Goal: Task Accomplishment & Management: Manage account settings

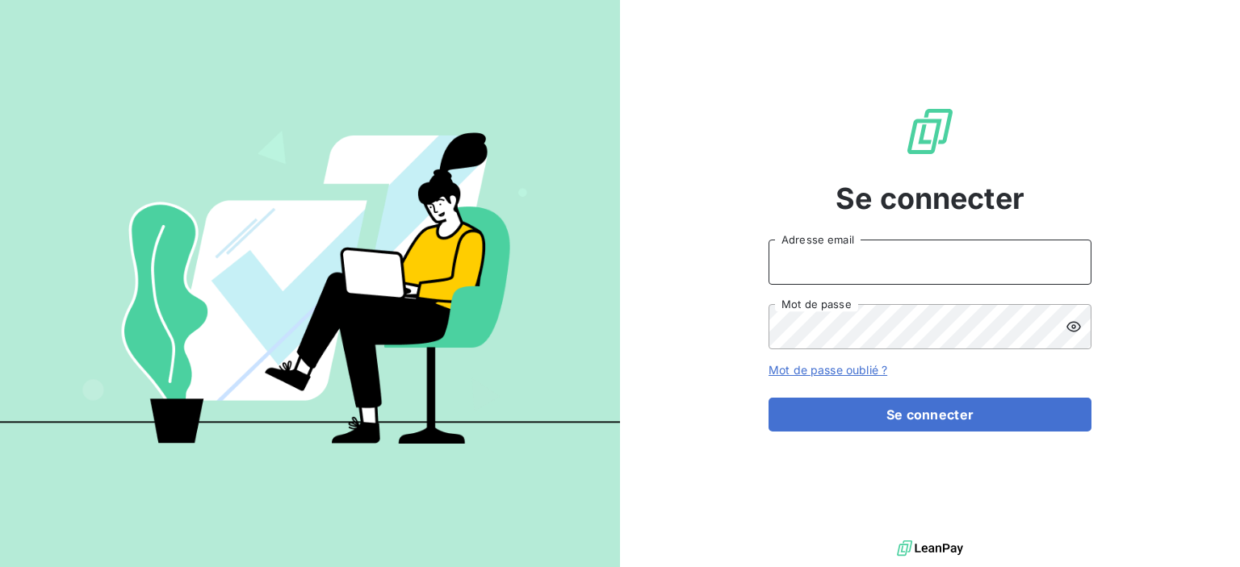
click at [797, 272] on input "Adresse email" at bounding box center [929, 262] width 323 height 45
type input "E"
type input "[EMAIL_ADDRESS][DOMAIN_NAME]"
click at [1071, 329] on icon at bounding box center [1073, 327] width 16 height 16
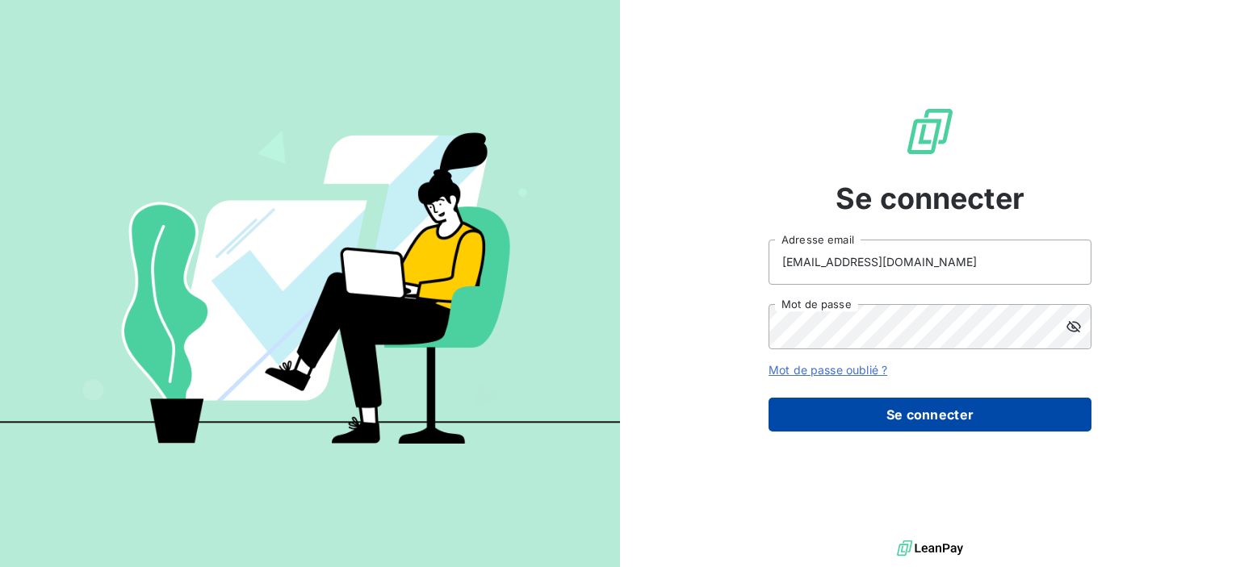
click at [938, 410] on button "Se connecter" at bounding box center [929, 415] width 323 height 34
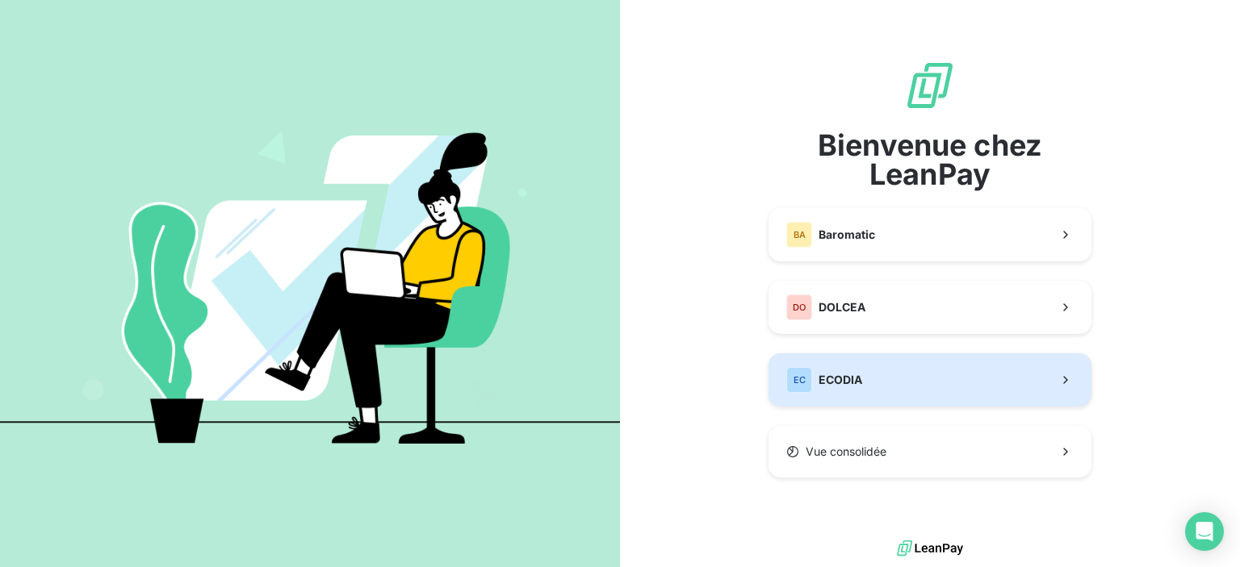
click at [854, 380] on span "ECODIA" at bounding box center [840, 380] width 44 height 16
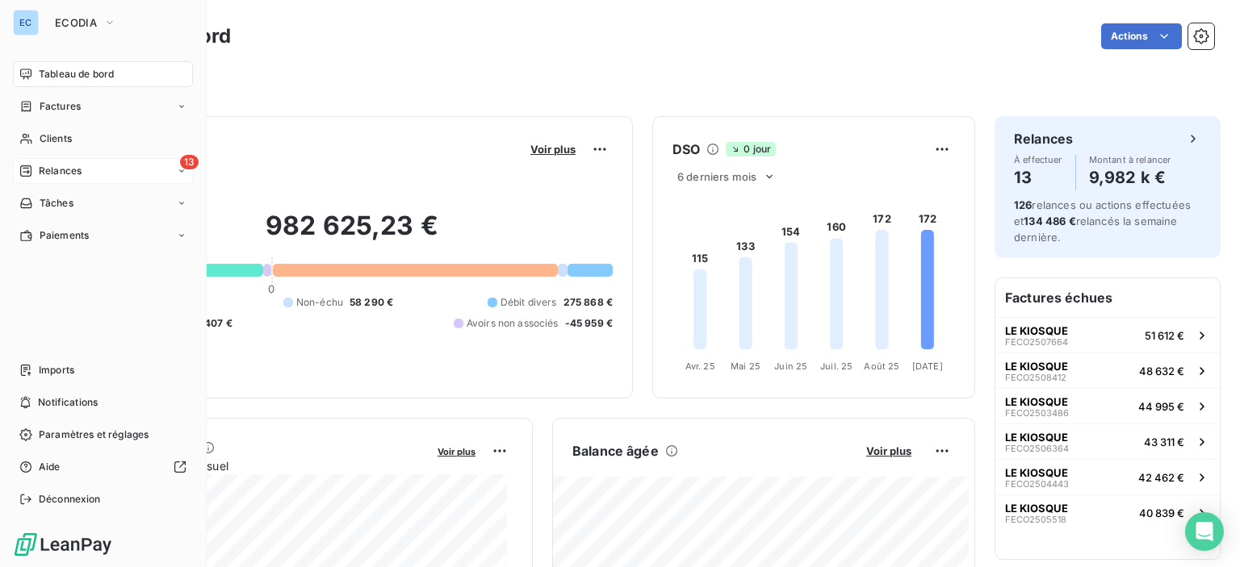
click at [194, 161] on span "13" at bounding box center [189, 162] width 19 height 15
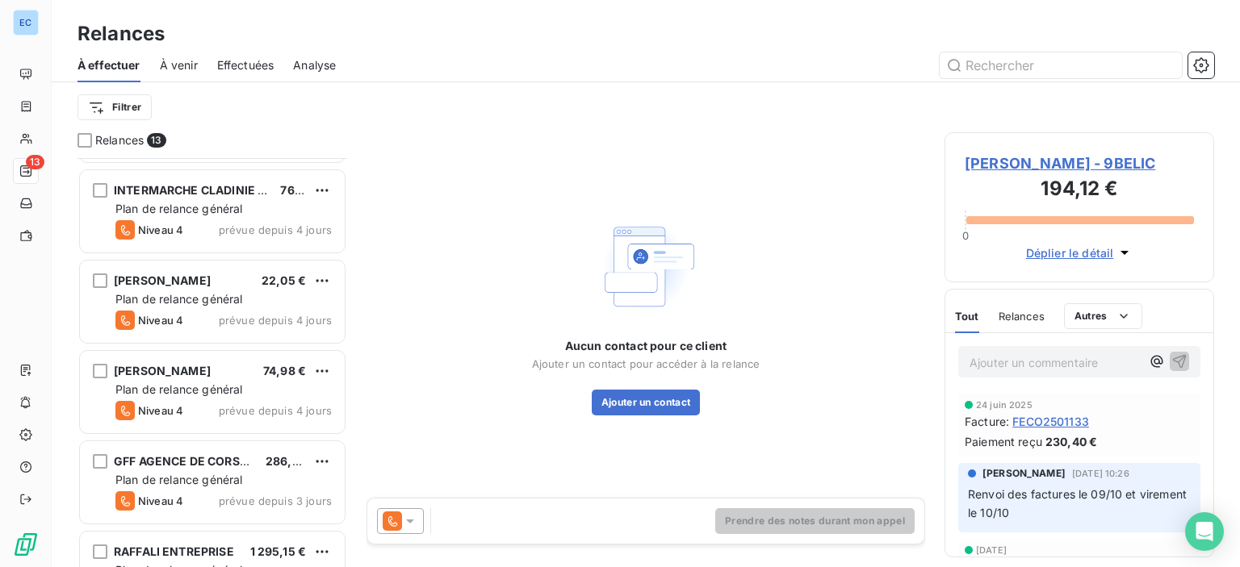
scroll to position [605, 0]
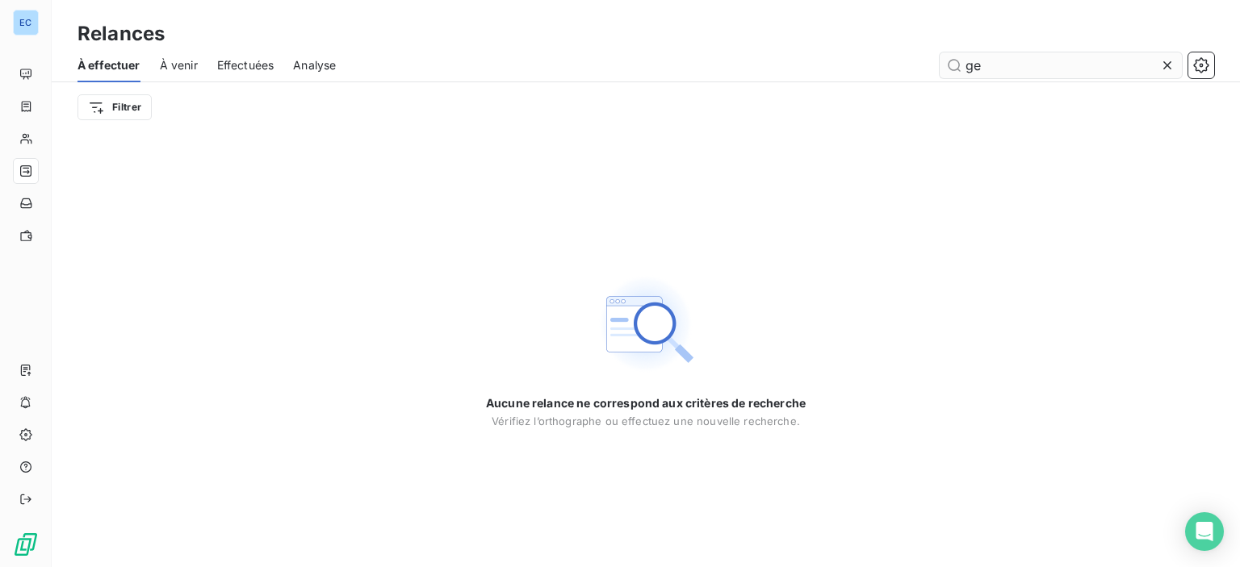
type input "g"
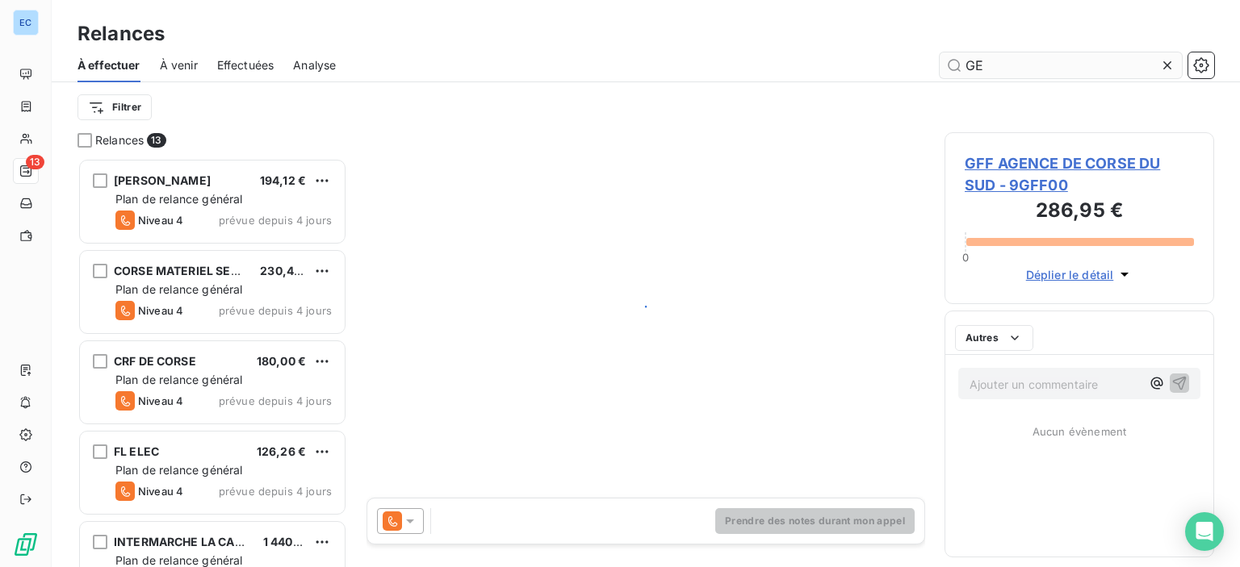
scroll to position [397, 257]
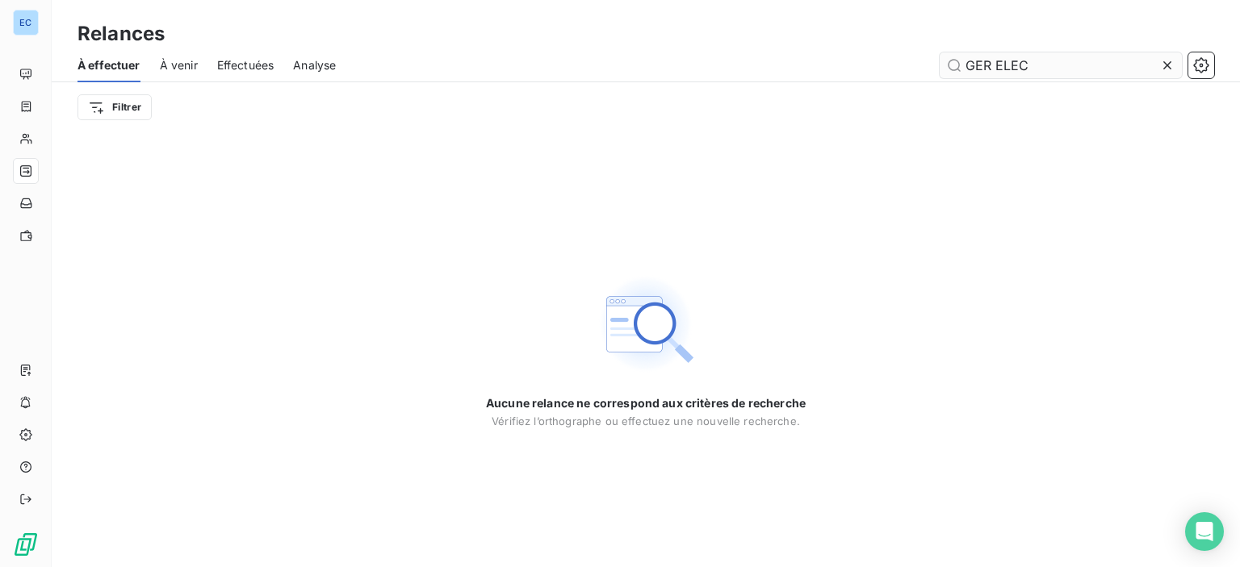
click at [948, 67] on input "GER ELEC" at bounding box center [1061, 65] width 242 height 26
click at [952, 65] on input "GER ELEC" at bounding box center [1061, 65] width 242 height 26
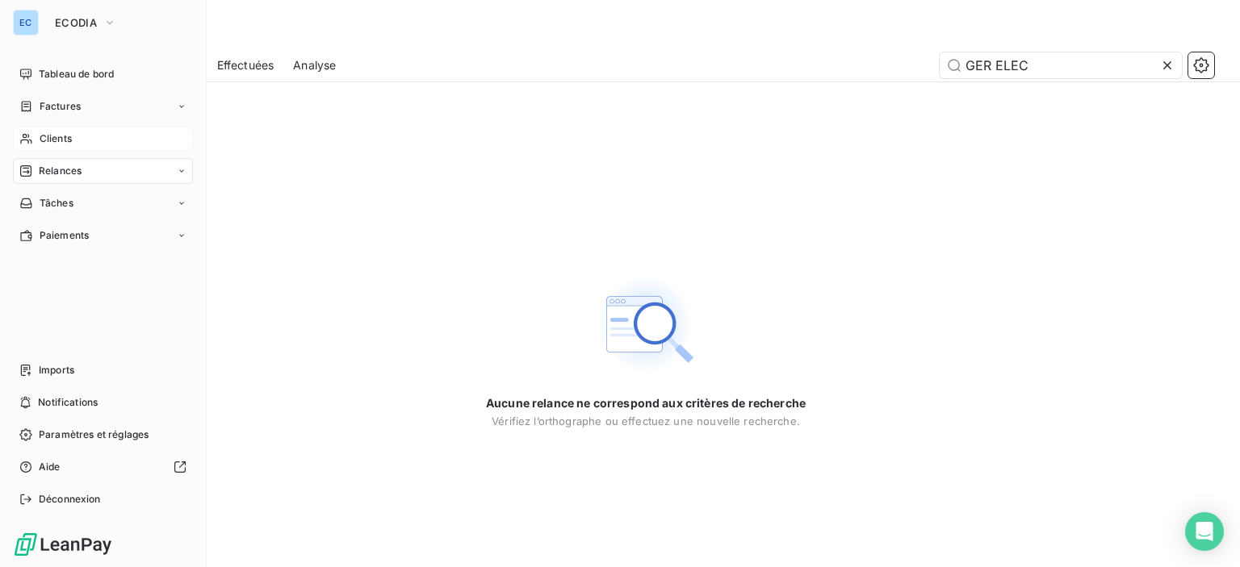
type input "GER ELEC"
click at [40, 132] on span "Clients" at bounding box center [56, 139] width 32 height 15
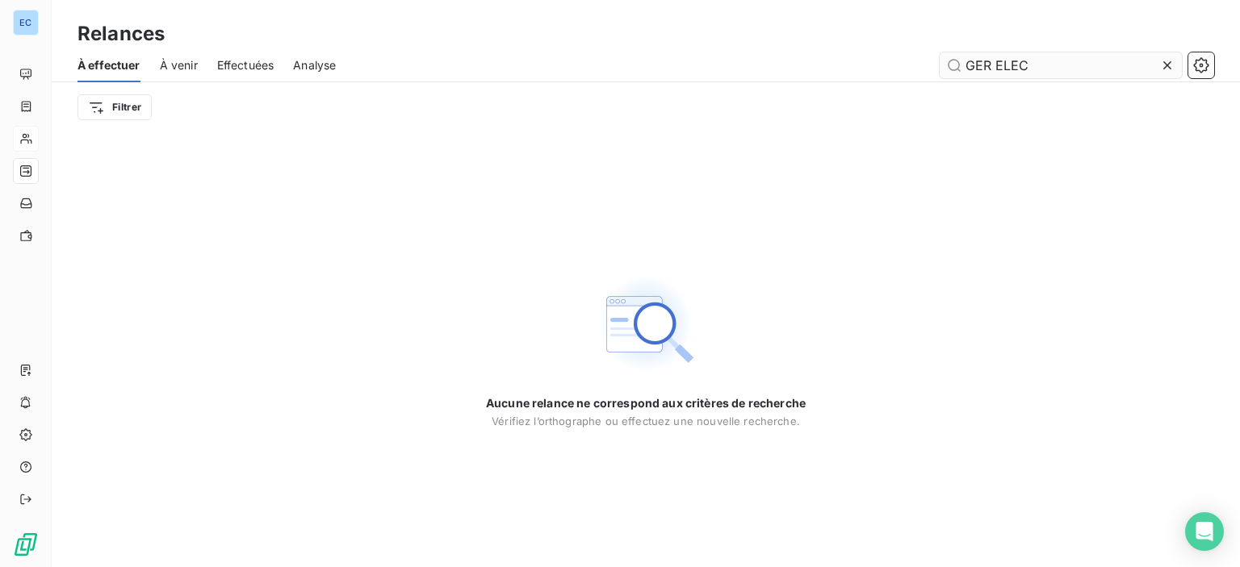
click at [957, 69] on input "GER ELEC" at bounding box center [1061, 65] width 242 height 26
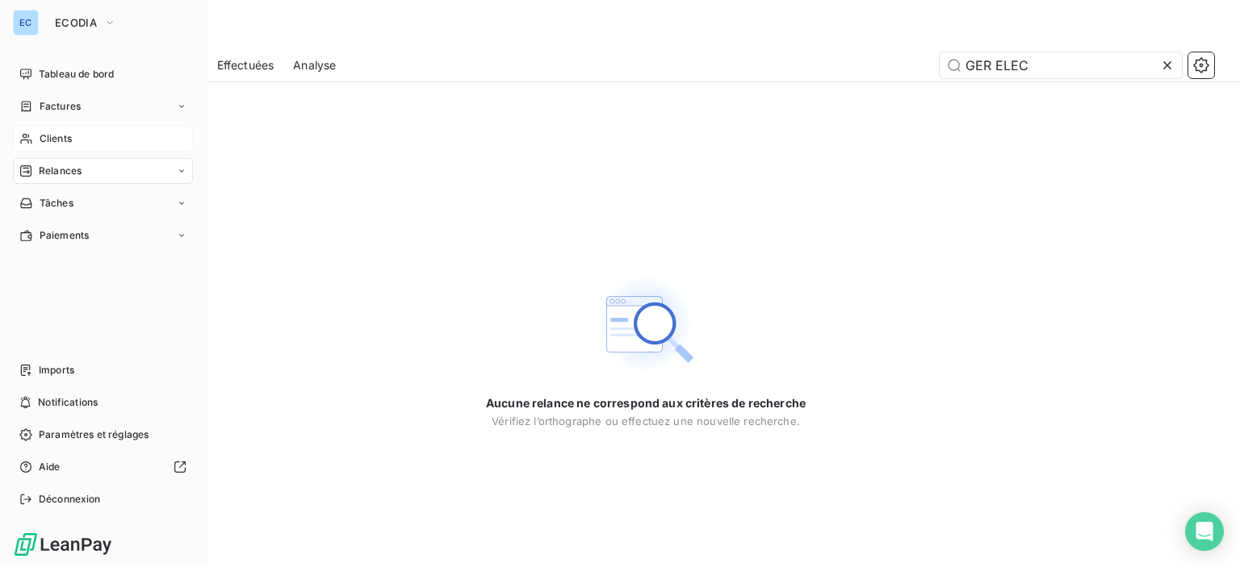
click at [25, 136] on icon at bounding box center [26, 138] width 14 height 13
click at [91, 23] on span "ECODIA" at bounding box center [76, 22] width 42 height 13
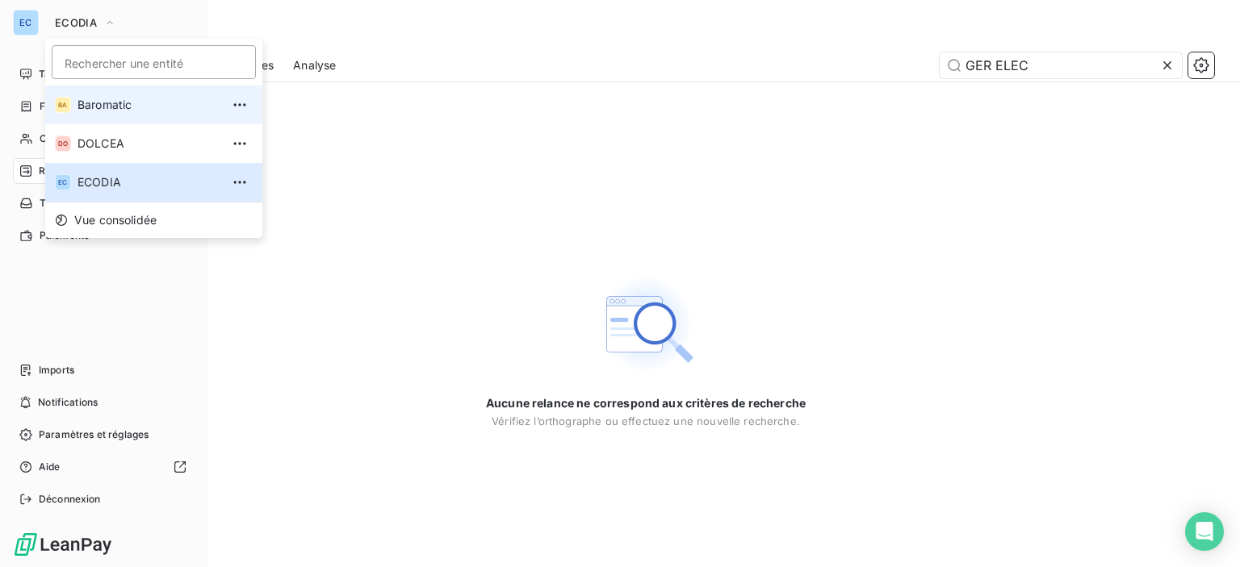
click at [112, 99] on span "Baromatic" at bounding box center [148, 105] width 143 height 16
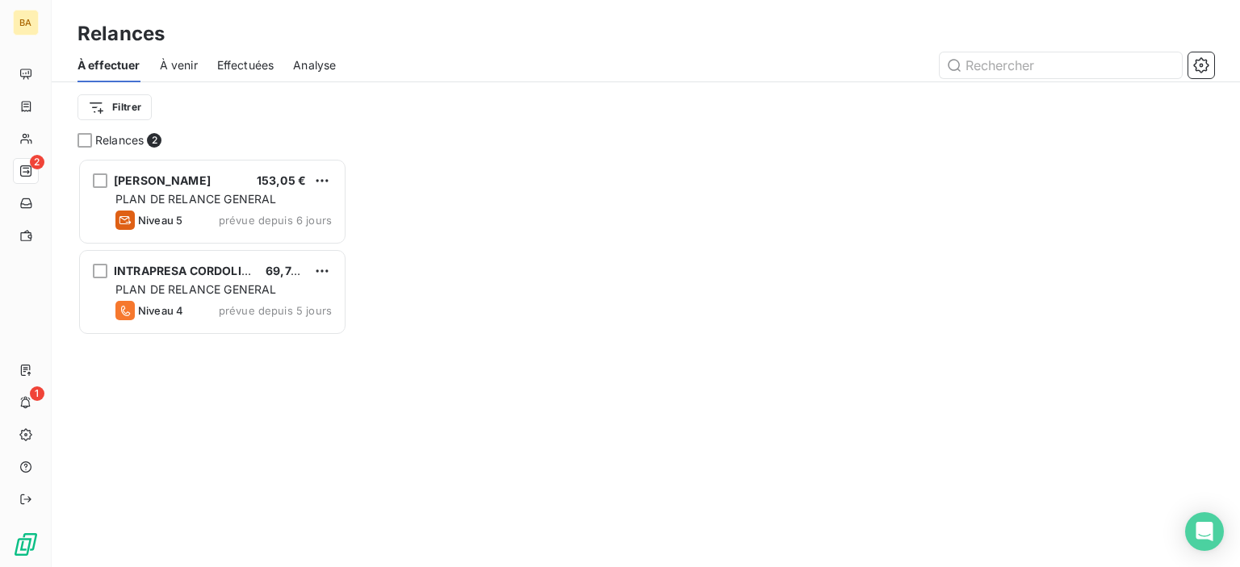
scroll to position [397, 257]
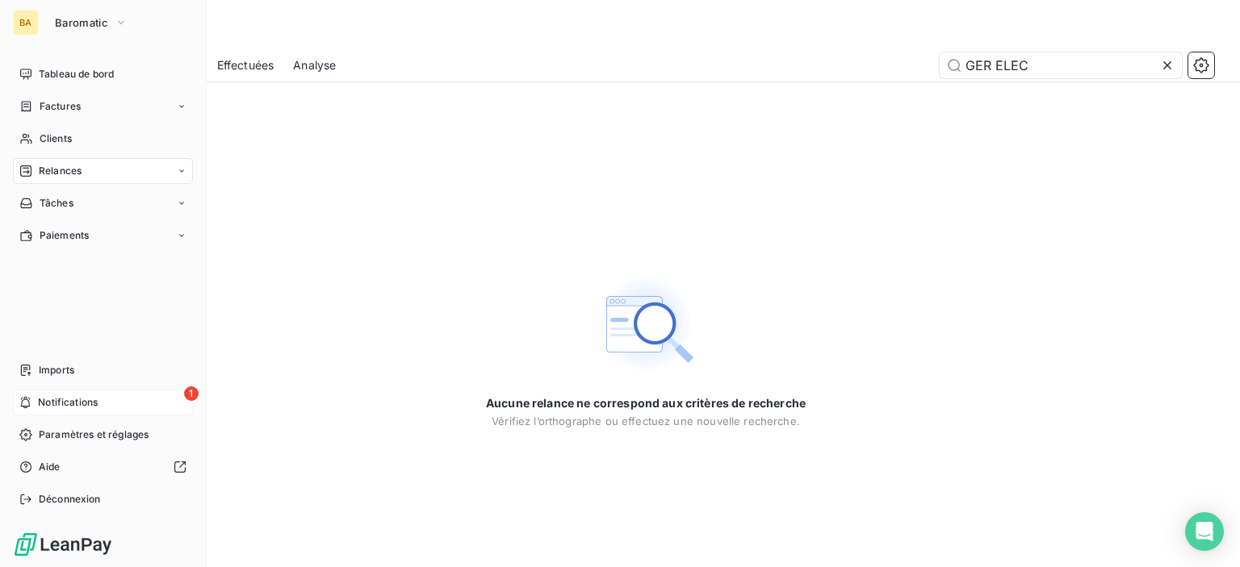
type input "GER ELEC"
click at [190, 392] on span "1" at bounding box center [191, 394] width 15 height 15
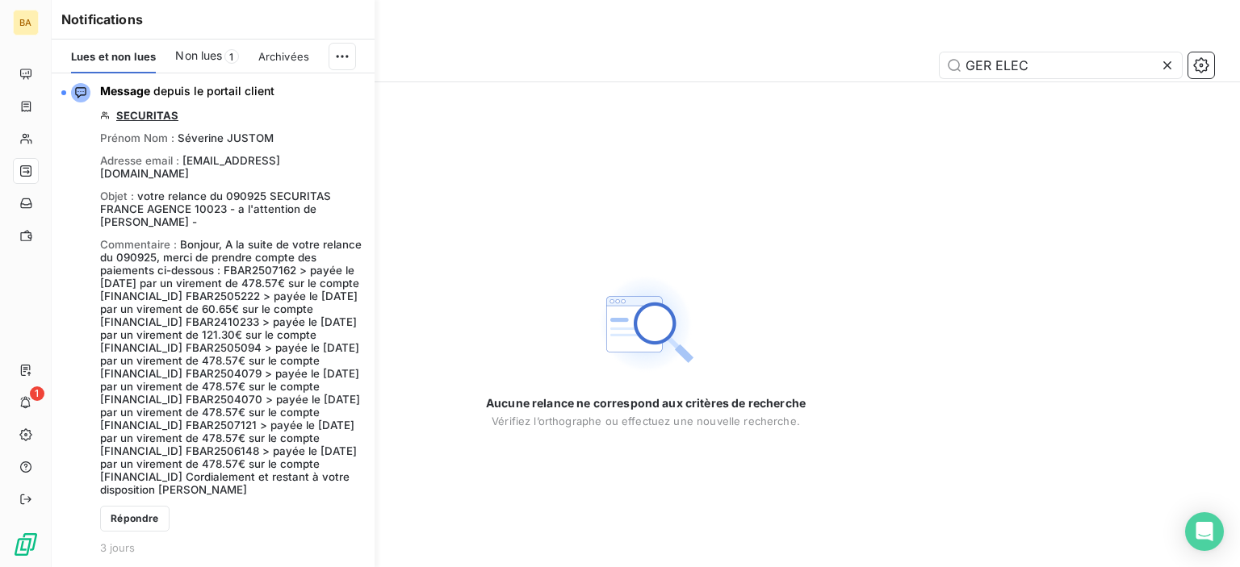
click at [211, 58] on span "Non lues" at bounding box center [198, 56] width 47 height 16
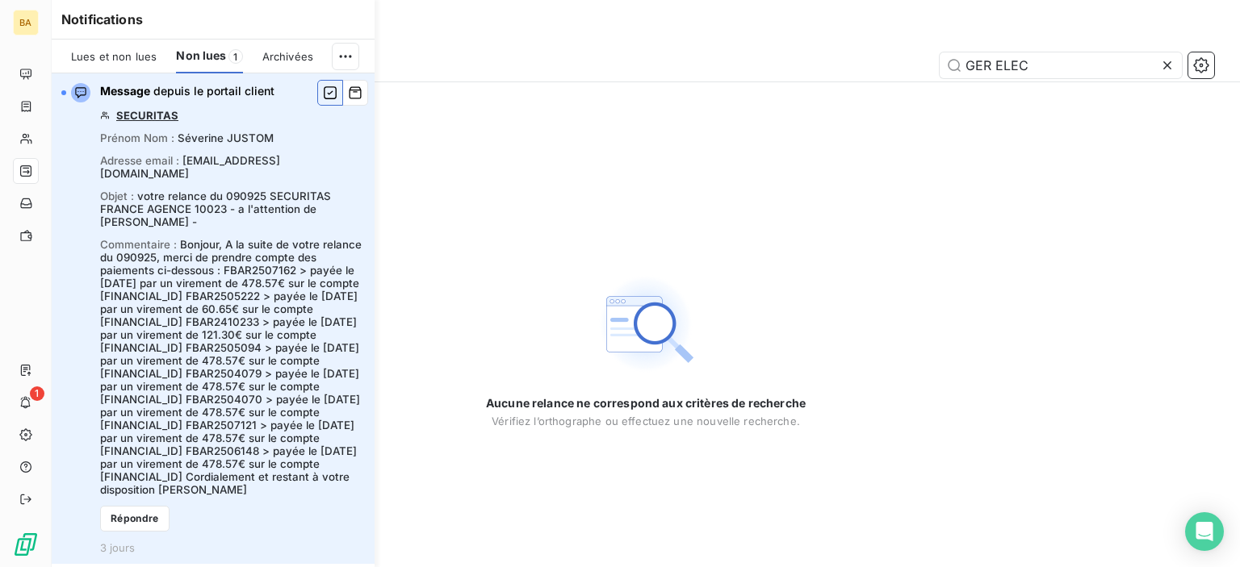
click at [323, 96] on icon "button" at bounding box center [330, 93] width 15 height 16
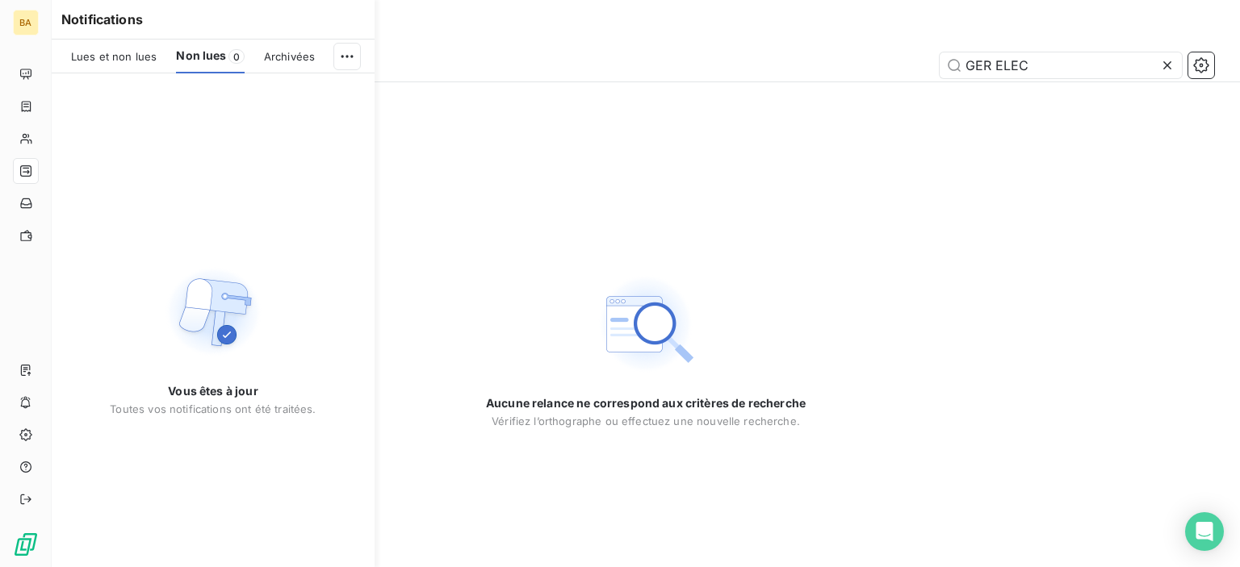
click at [77, 54] on span "Lues et non lues" at bounding box center [114, 56] width 86 height 13
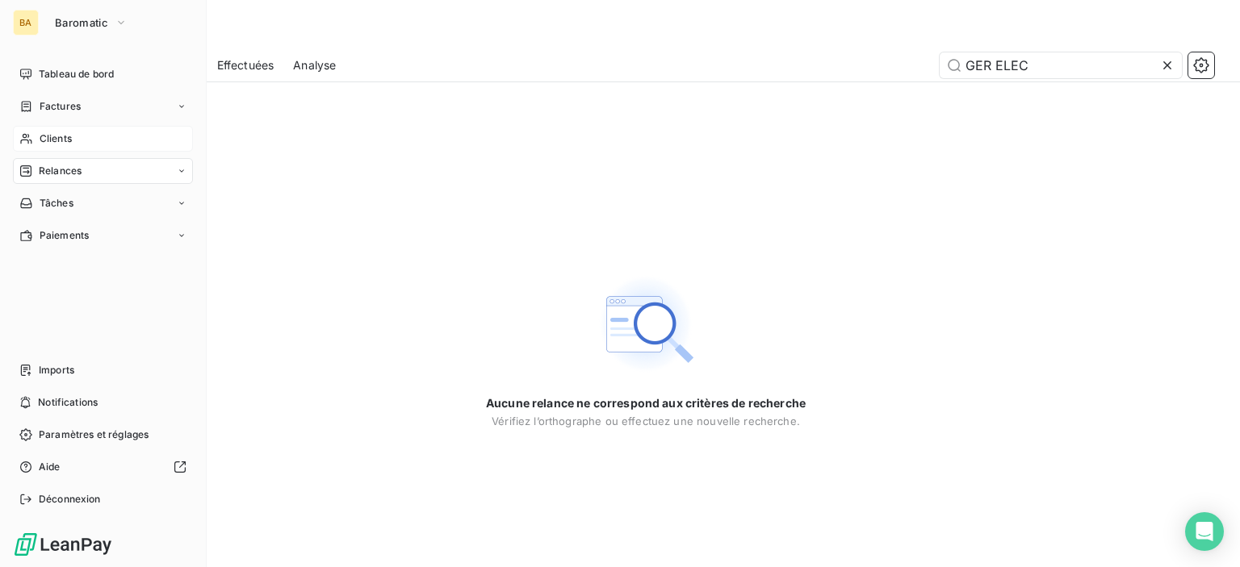
click at [67, 148] on div "Clients" at bounding box center [103, 139] width 180 height 26
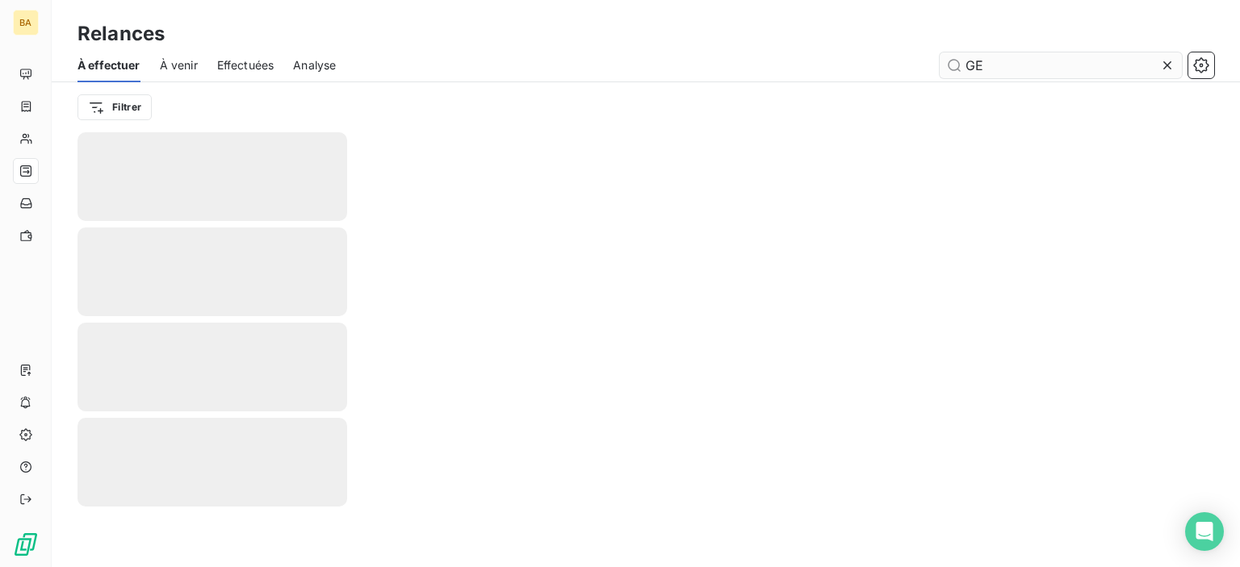
type input "G"
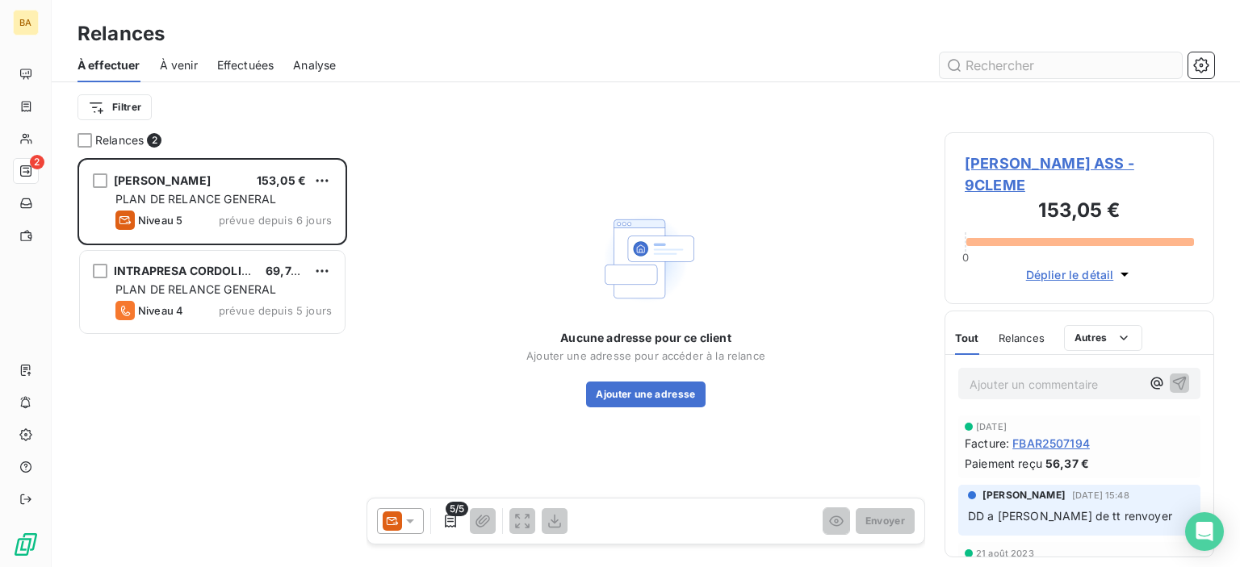
scroll to position [397, 257]
